Goal: Information Seeking & Learning: Learn about a topic

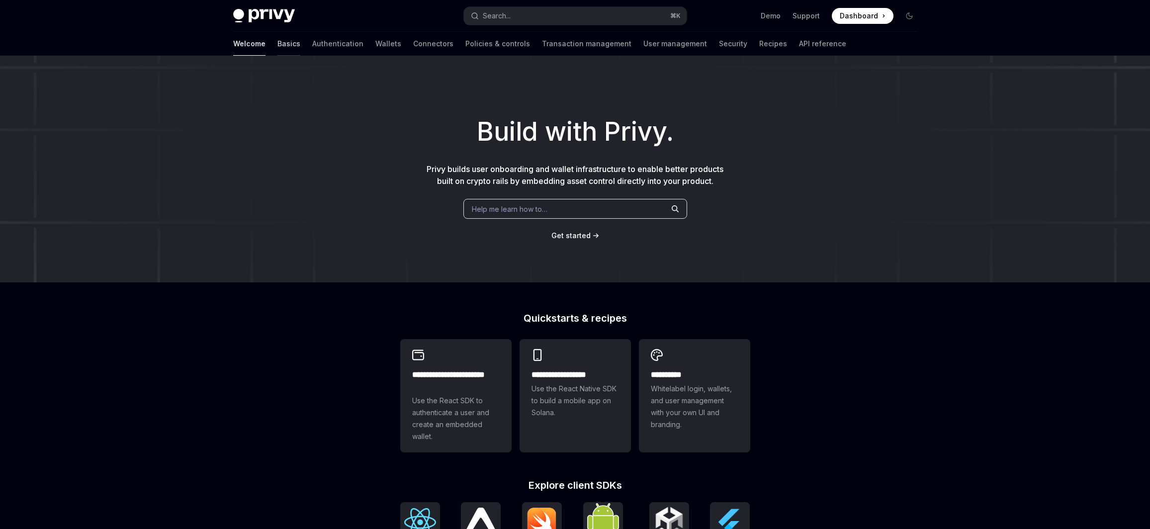
click at [277, 54] on link "Basics" at bounding box center [288, 44] width 23 height 24
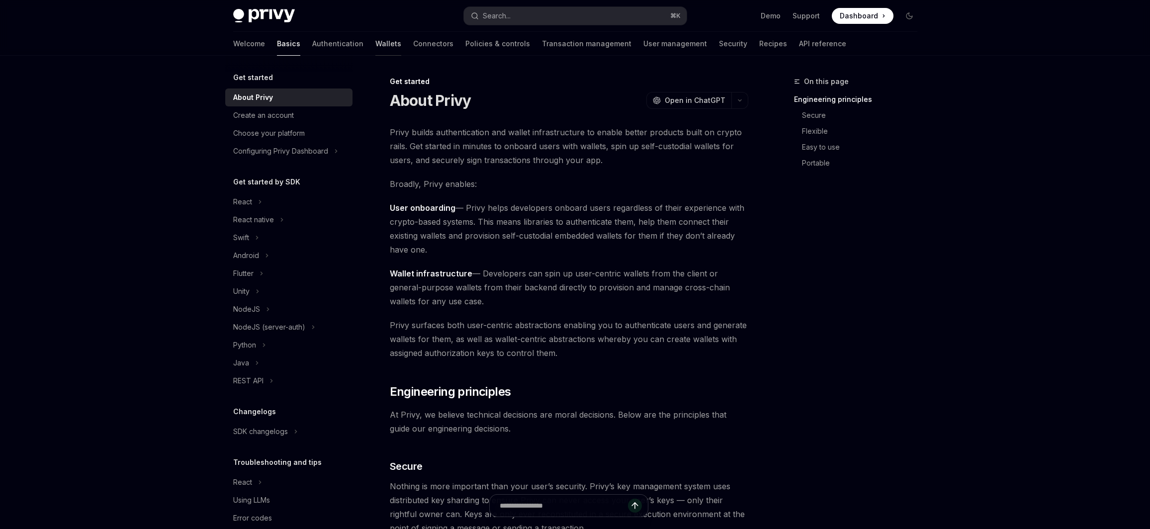
click at [375, 48] on link "Wallets" at bounding box center [388, 44] width 26 height 24
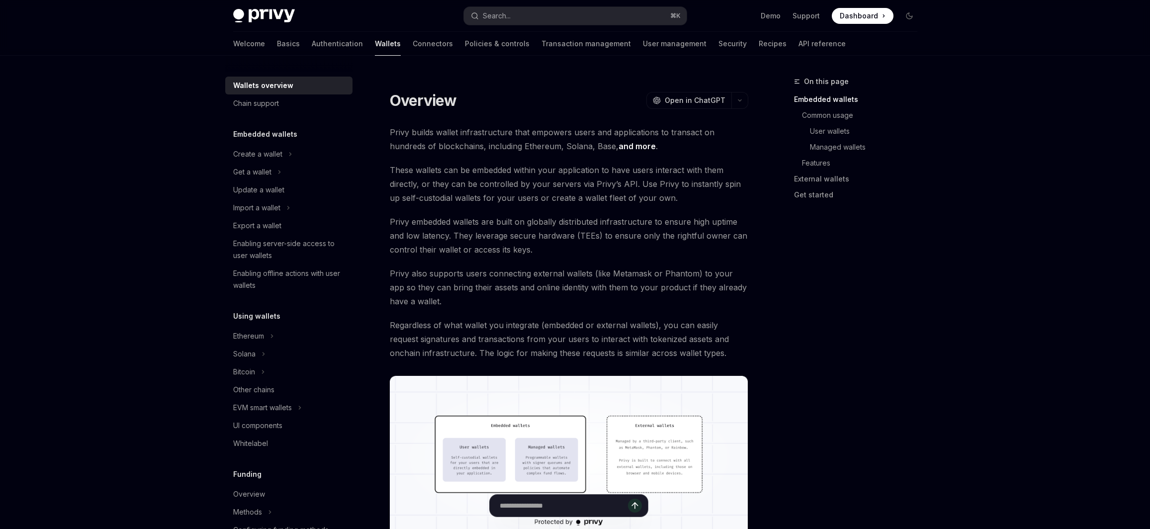
click at [463, 129] on span "Privy builds wallet infrastructure that empowers users and applications to tran…" at bounding box center [569, 139] width 358 height 28
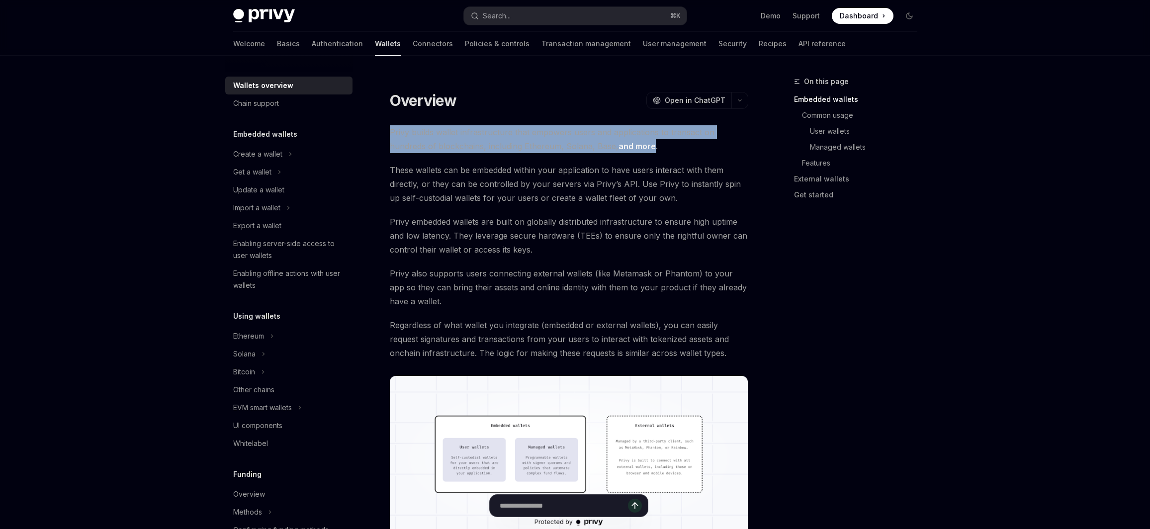
click at [463, 129] on span "Privy builds wallet infrastructure that empowers users and applications to tran…" at bounding box center [569, 139] width 358 height 28
click at [484, 149] on span "Privy builds wallet infrastructure that empowers users and applications to tran…" at bounding box center [569, 139] width 358 height 28
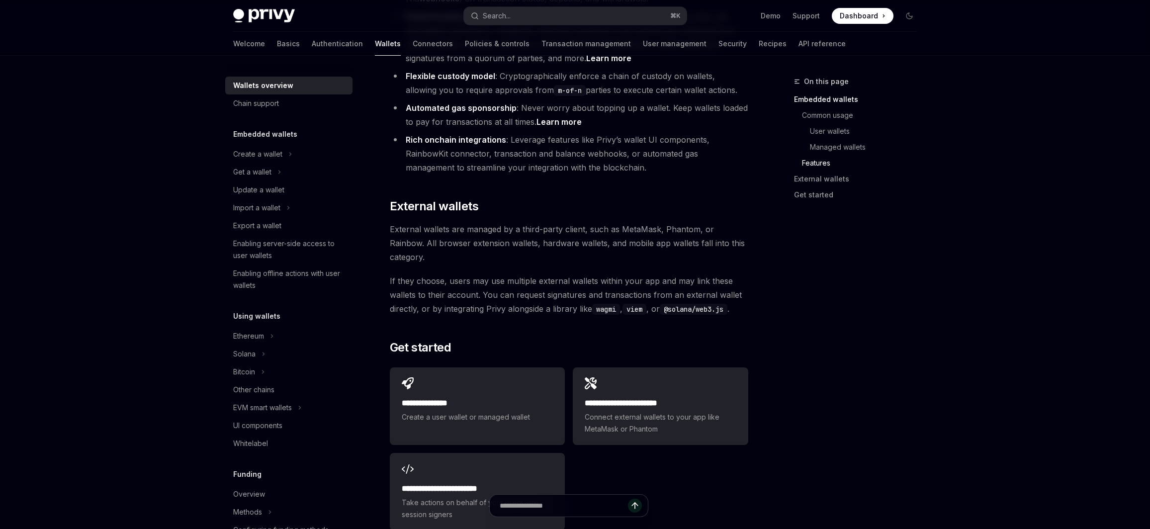
scroll to position [1379, 0]
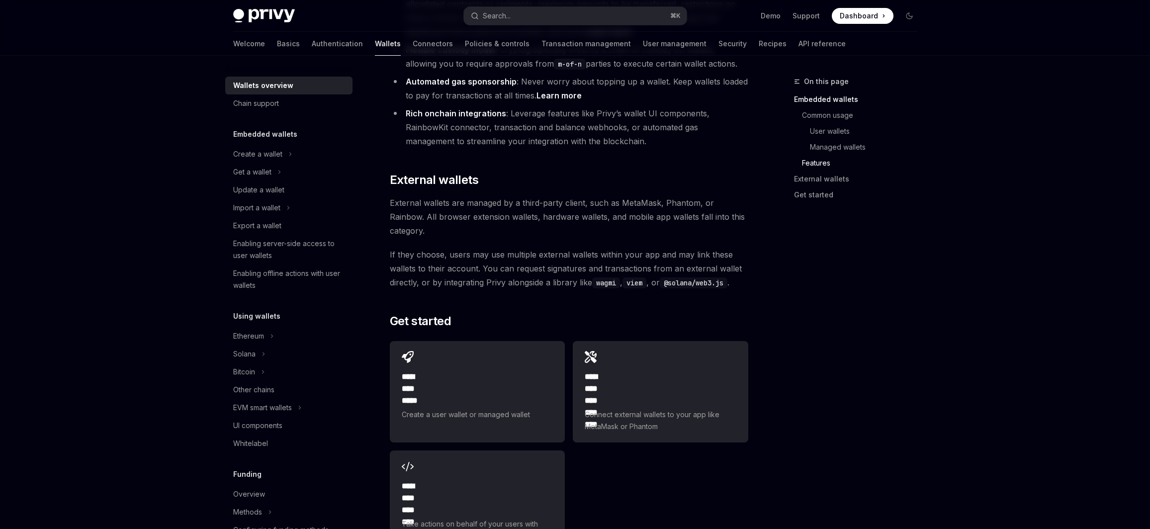
type textarea "*"
